Goal: Task Accomplishment & Management: Complete application form

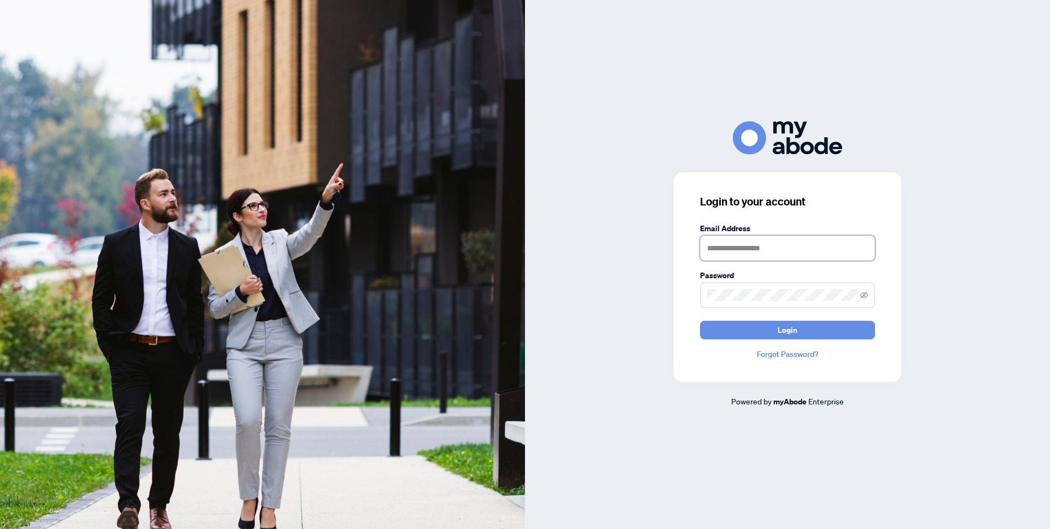
click at [745, 246] on input "text" at bounding box center [787, 248] width 175 height 25
type input "**********"
click at [700, 321] on button "Login" at bounding box center [787, 330] width 175 height 19
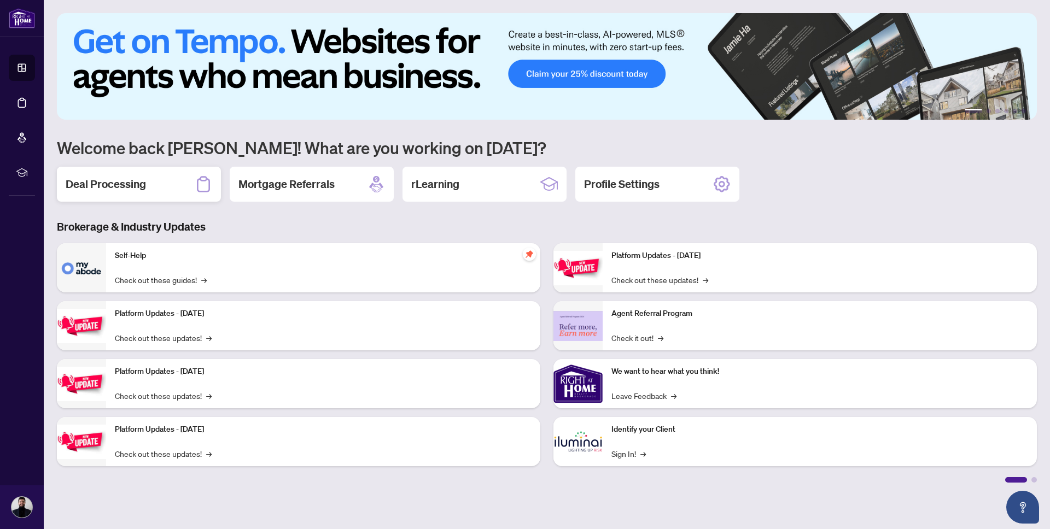
click at [128, 181] on h2 "Deal Processing" at bounding box center [106, 184] width 80 height 15
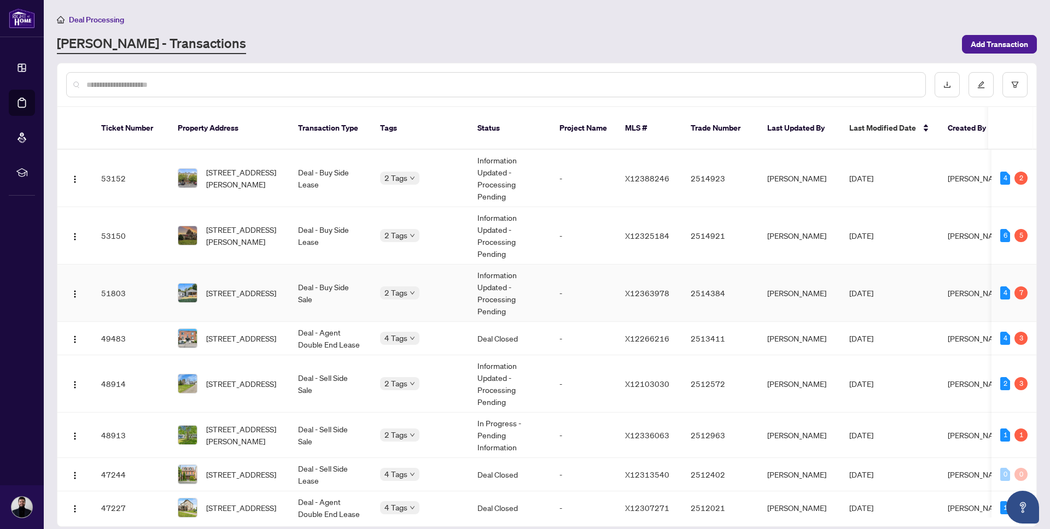
click at [135, 283] on td "51803" at bounding box center [130, 293] width 77 height 57
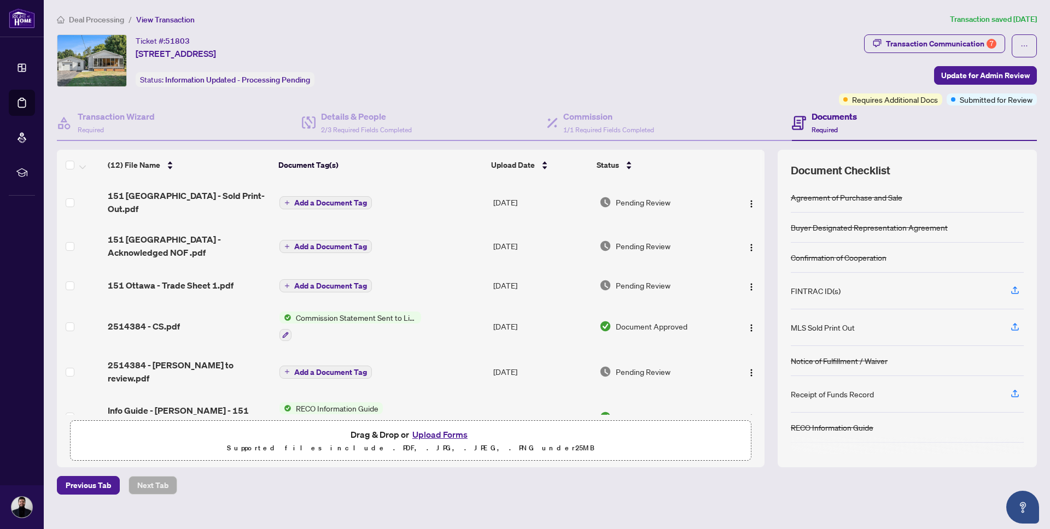
click at [447, 432] on button "Upload Forms" at bounding box center [440, 435] width 62 height 14
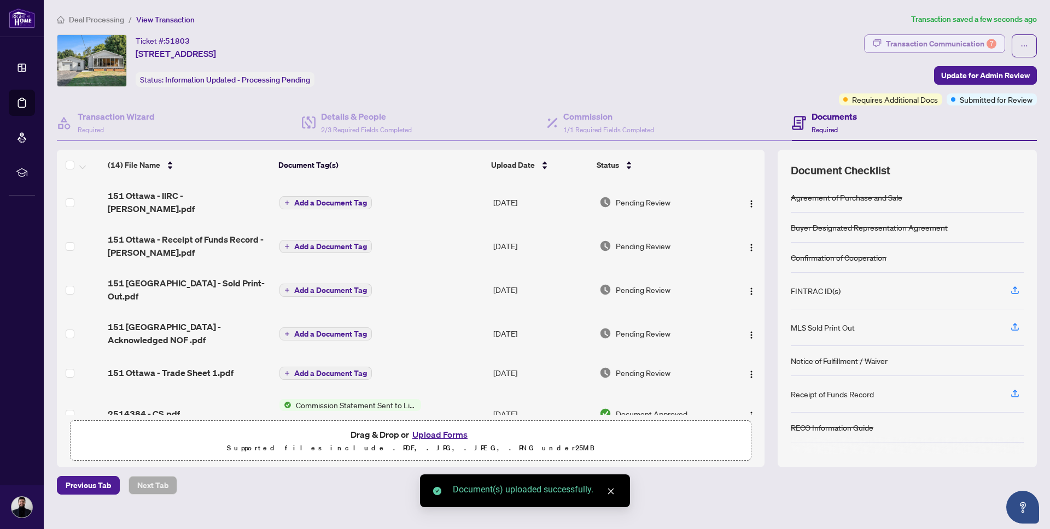
click at [942, 36] on div "Transaction Communication 7" at bounding box center [941, 44] width 110 height 18
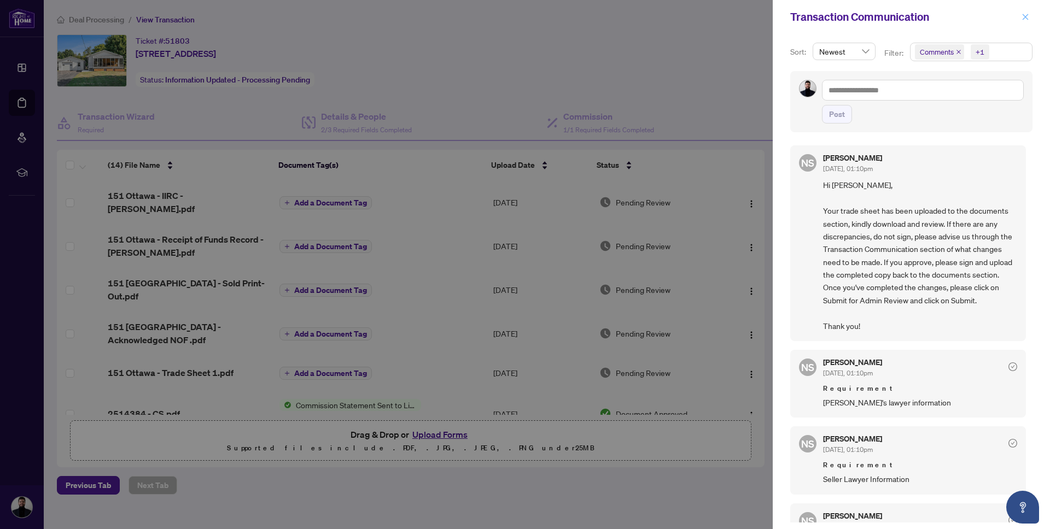
click at [1030, 16] on button "button" at bounding box center [1025, 16] width 14 height 13
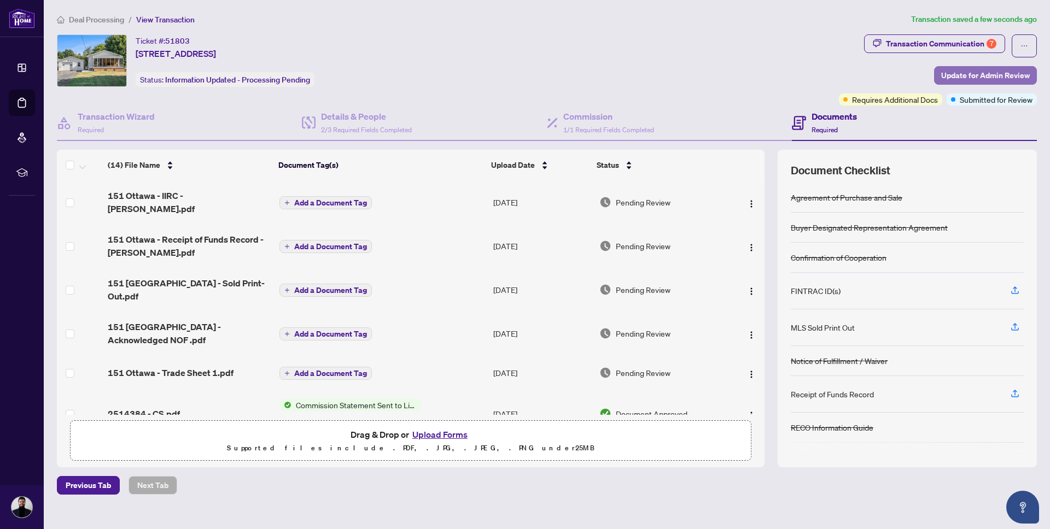
click at [976, 74] on span "Update for Admin Review" at bounding box center [985, 76] width 89 height 18
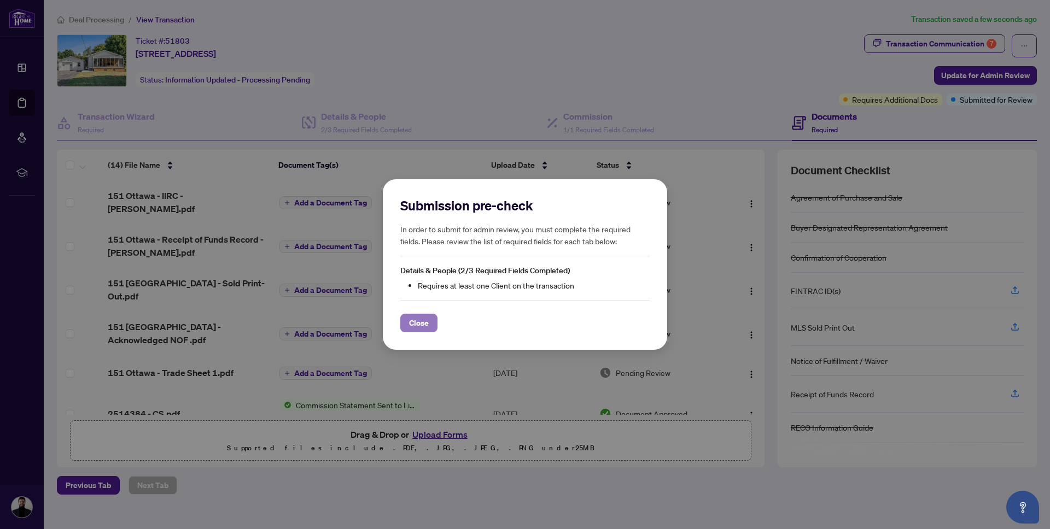
click at [428, 327] on span "Close" at bounding box center [419, 323] width 20 height 18
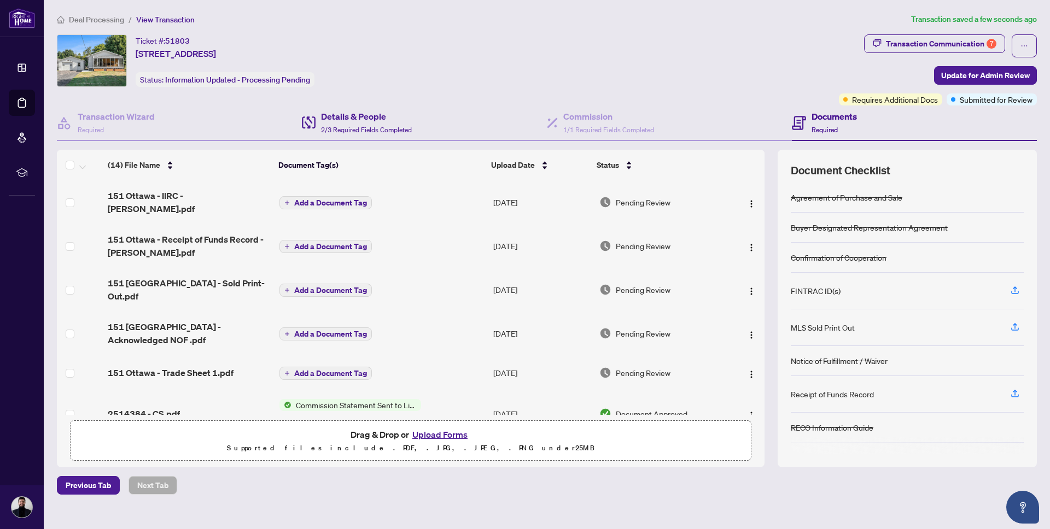
click at [342, 137] on div "Details & People 2/3 Required Fields Completed" at bounding box center [424, 124] width 245 height 36
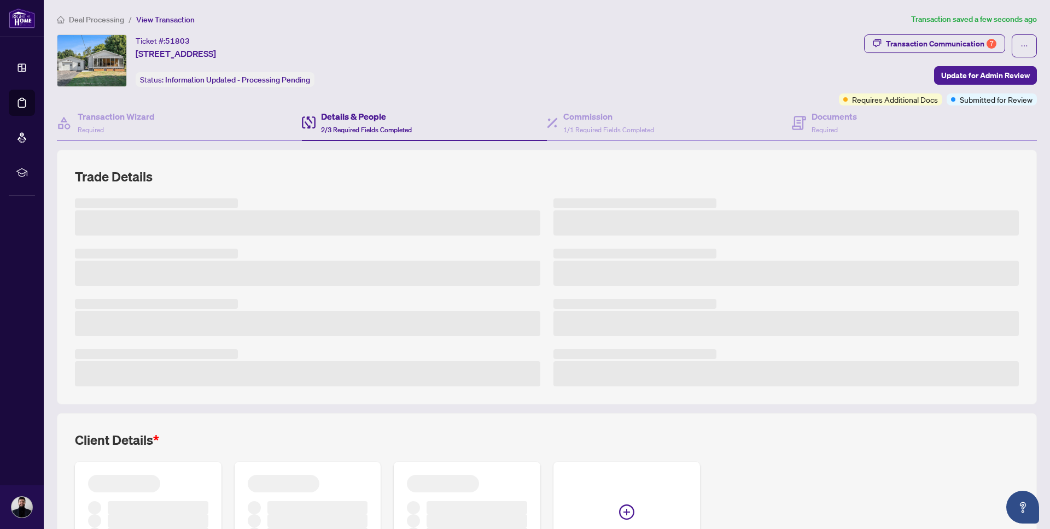
scroll to position [116, 0]
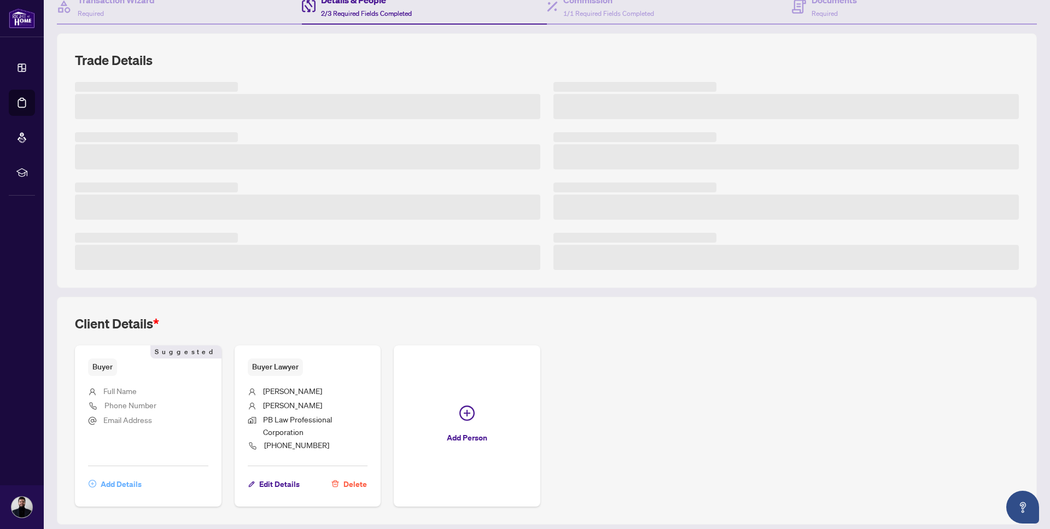
click at [115, 482] on span "Add Details" at bounding box center [121, 485] width 41 height 18
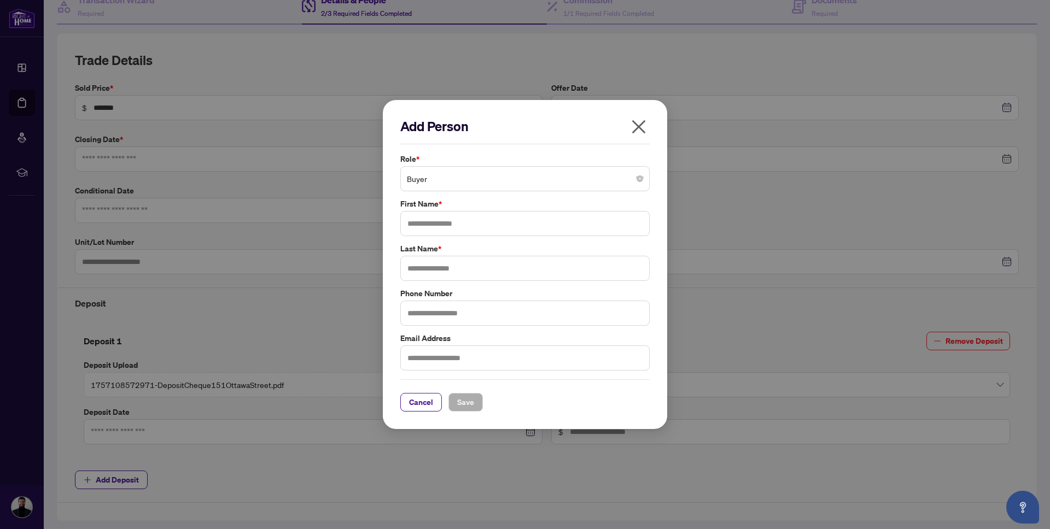
type input "**********"
click at [464, 223] on input "text" at bounding box center [524, 223] width 249 height 25
type input "********"
type input "****"
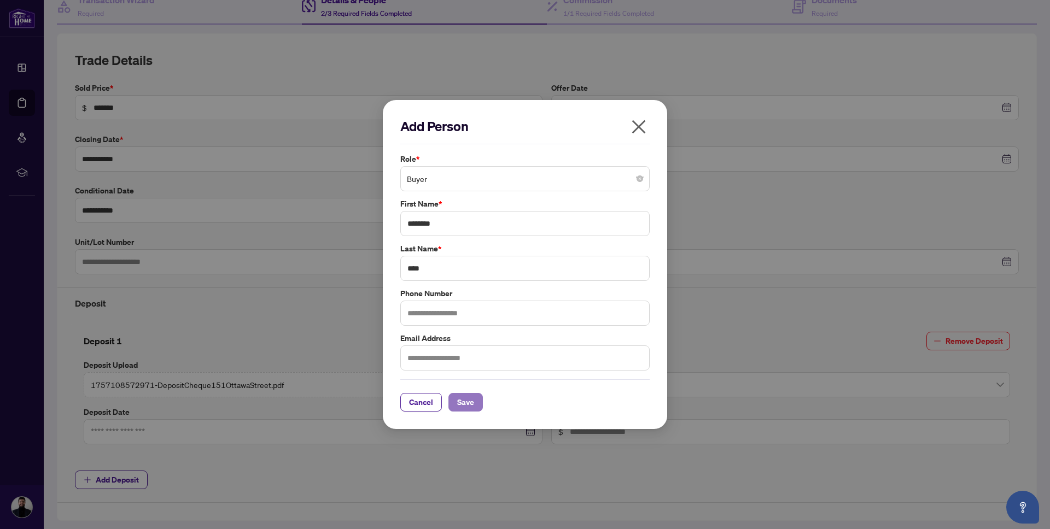
click at [469, 411] on span "Save" at bounding box center [465, 403] width 17 height 18
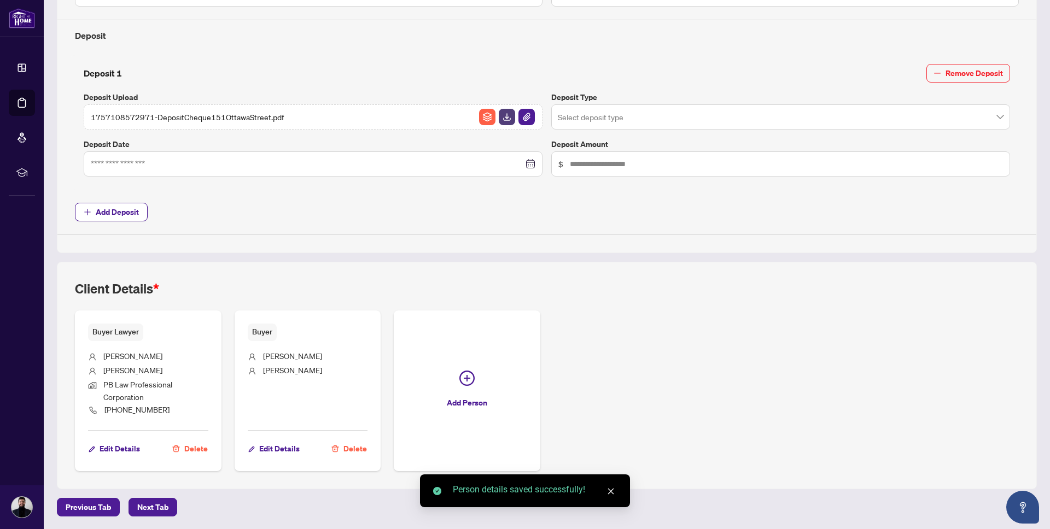
scroll to position [0, 0]
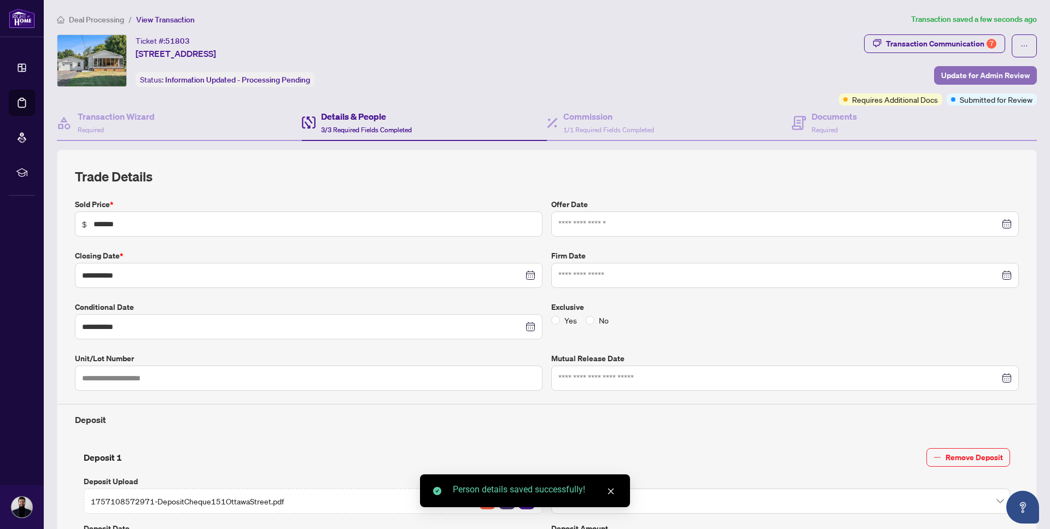
click at [992, 72] on span "Update for Admin Review" at bounding box center [985, 76] width 89 height 18
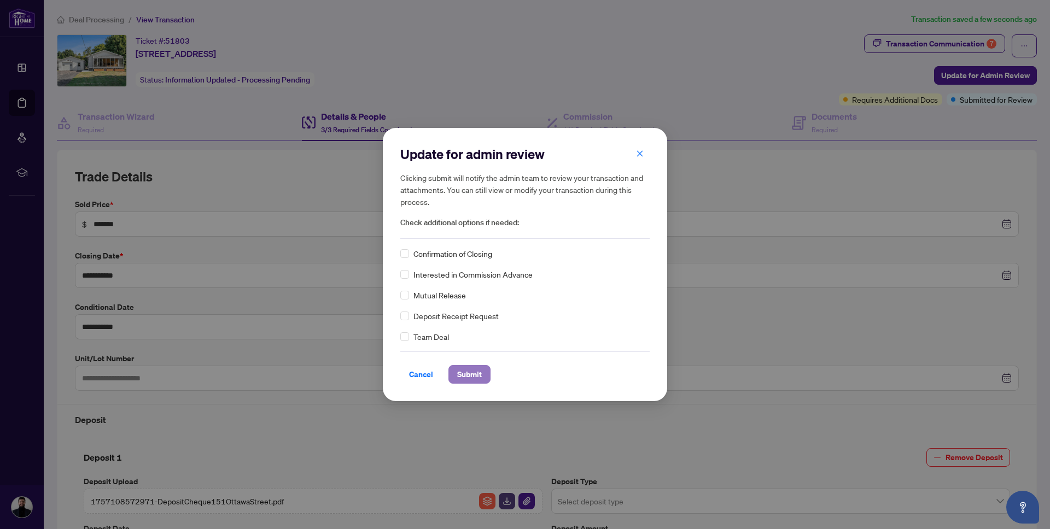
click at [472, 378] on span "Submit" at bounding box center [469, 375] width 25 height 18
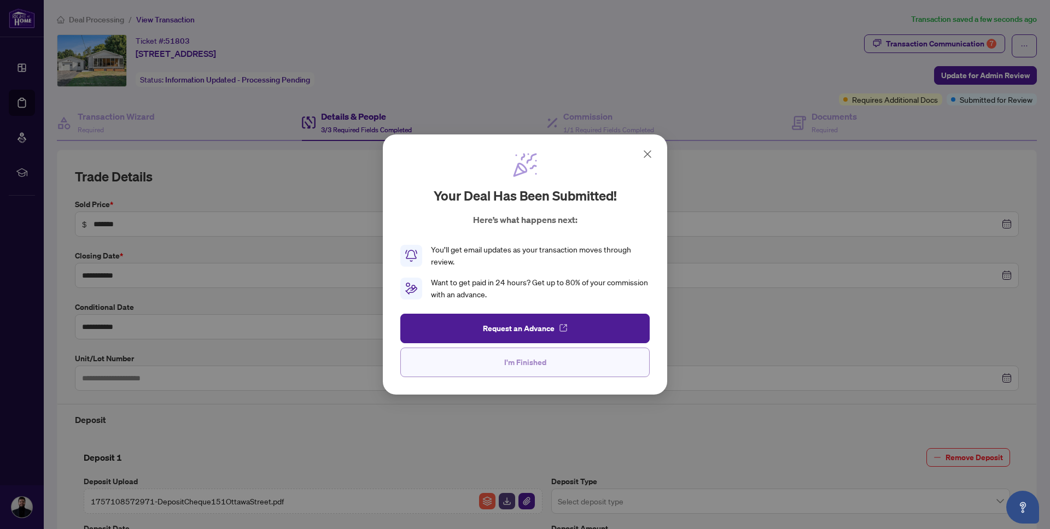
click at [540, 364] on span "I'm Finished" at bounding box center [525, 363] width 42 height 18
